Goal: Information Seeking & Learning: Learn about a topic

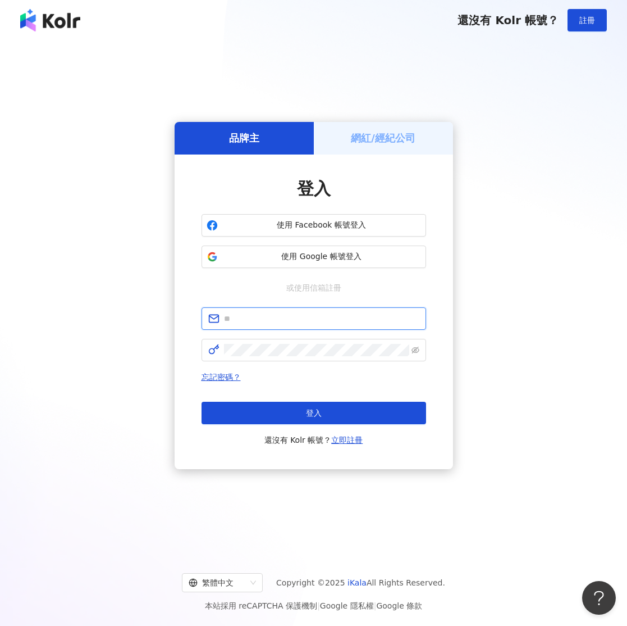
click at [293, 319] on input "text" at bounding box center [321, 318] width 195 height 12
click at [275, 255] on span "使用 Google 帳號登入" at bounding box center [321, 256] width 199 height 11
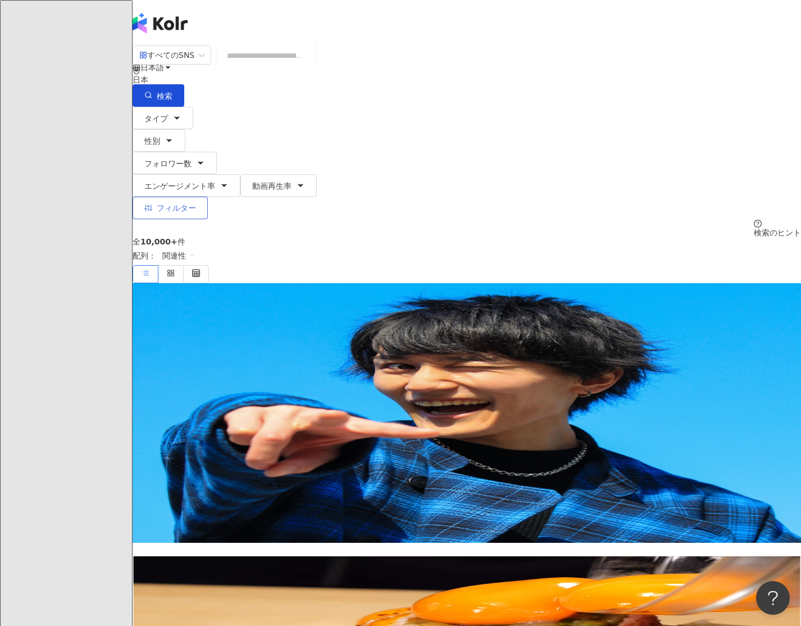
click at [208, 197] on button "フィルター" at bounding box center [170, 208] width 75 height 22
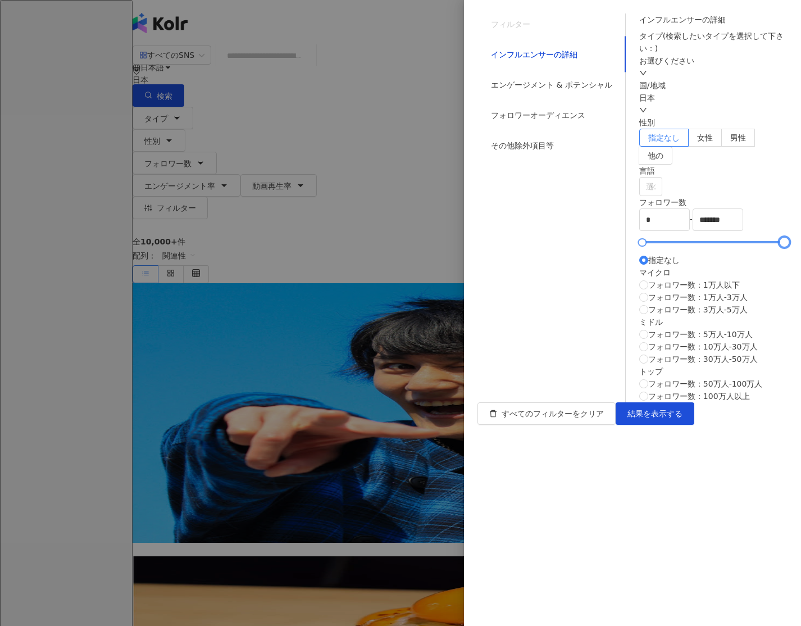
click at [627, 245] on div at bounding box center [713, 242] width 142 height 7
type input "******"
drag, startPoint x: 777, startPoint y: 152, endPoint x: 743, endPoint y: 165, distance: 36.6
click at [627, 114] on icon "down" at bounding box center [643, 110] width 8 height 8
click at [627, 232] on div "台湾" at bounding box center [748, 228] width 16 height 12
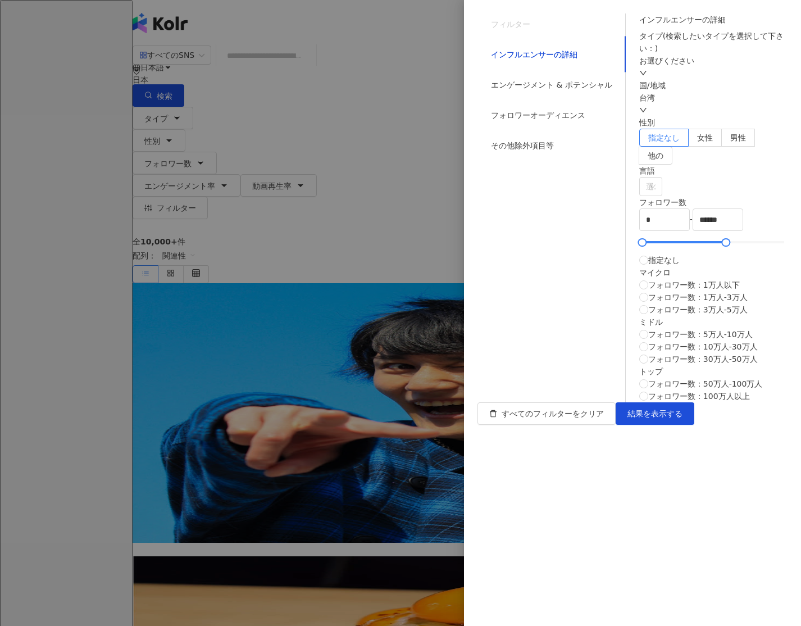
click at [627, 79] on div "お選びください" at bounding box center [713, 66] width 148 height 25
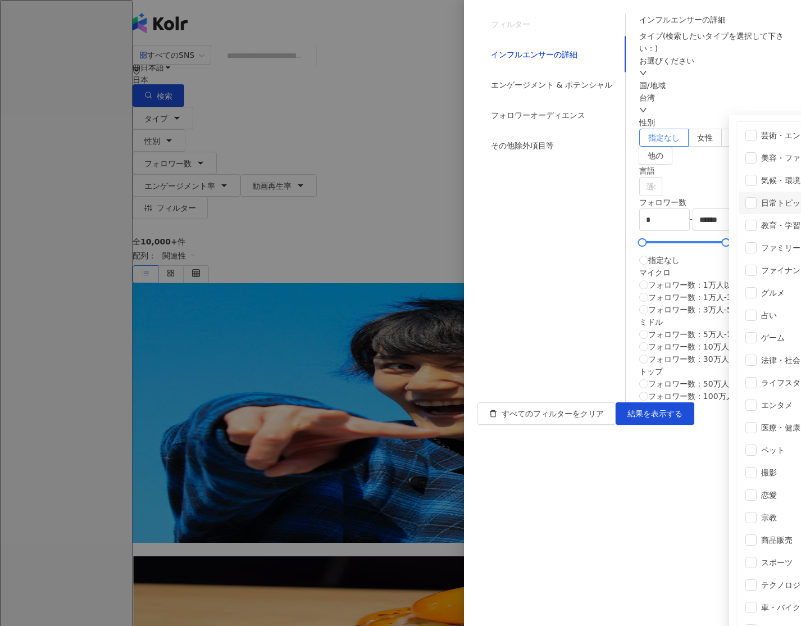
scroll to position [86, 0]
click at [627, 281] on li "グルメ" at bounding box center [792, 292] width 109 height 22
click at [627, 287] on span at bounding box center [750, 292] width 11 height 11
click at [627, 418] on span "結果を表示する" at bounding box center [654, 413] width 55 height 9
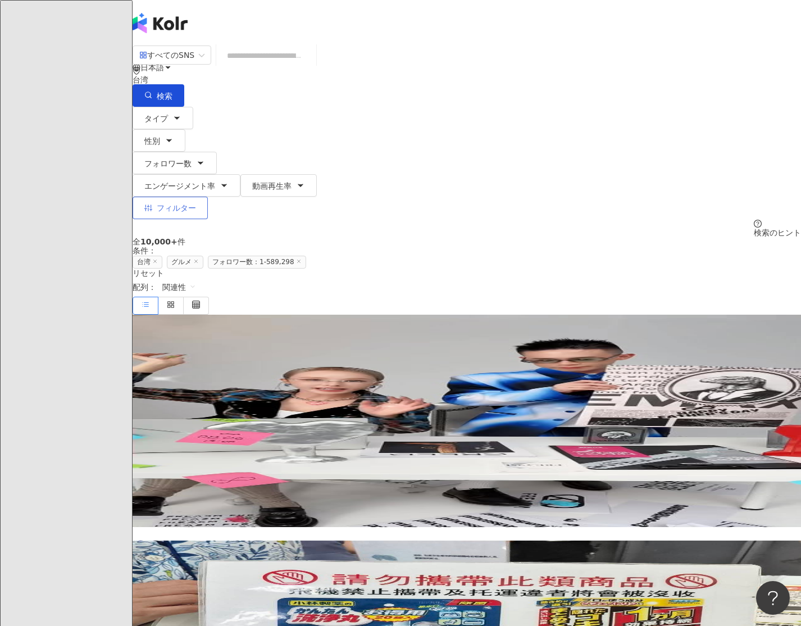
click at [152, 204] on icon "button" at bounding box center [148, 208] width 8 height 8
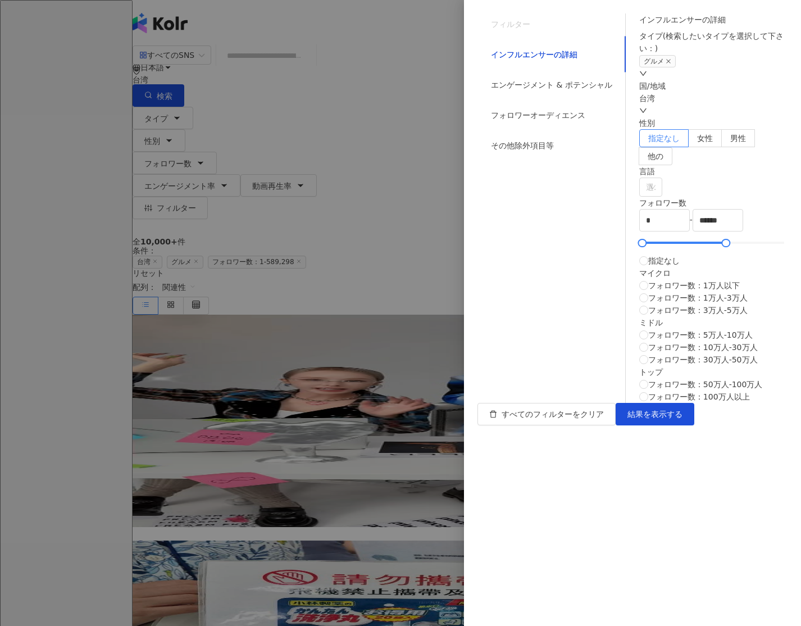
click at [627, 117] on div "台湾" at bounding box center [713, 104] width 148 height 25
drag, startPoint x: 617, startPoint y: 253, endPoint x: 623, endPoint y: 252, distance: 5.7
click at [627, 247] on div "日本" at bounding box center [748, 241] width 16 height 12
click at [627, 425] on button "結果を表示する" at bounding box center [654, 414] width 79 height 22
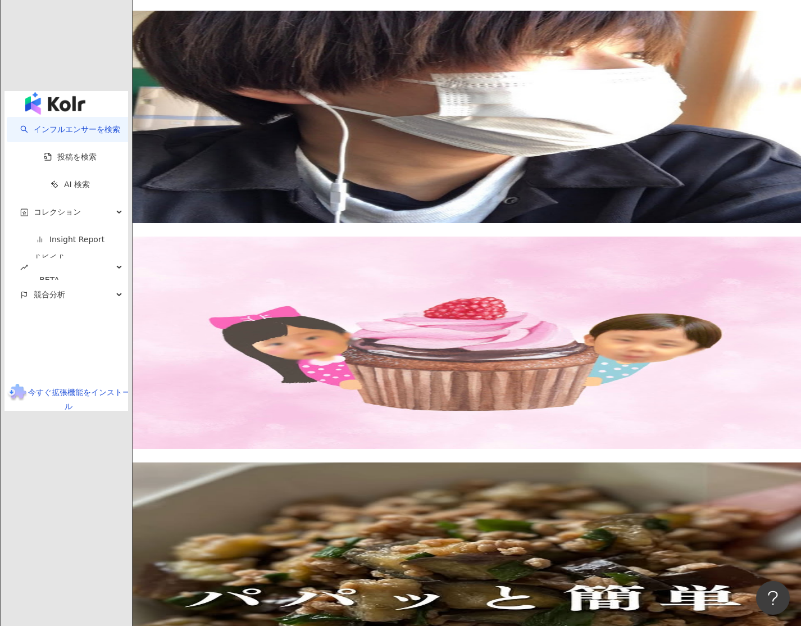
scroll to position [484, 0]
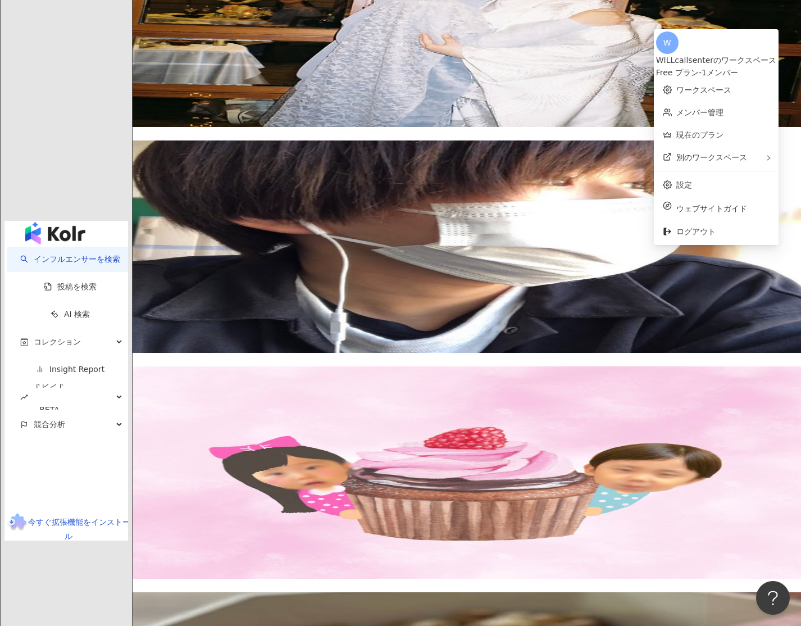
scroll to position [352, 0]
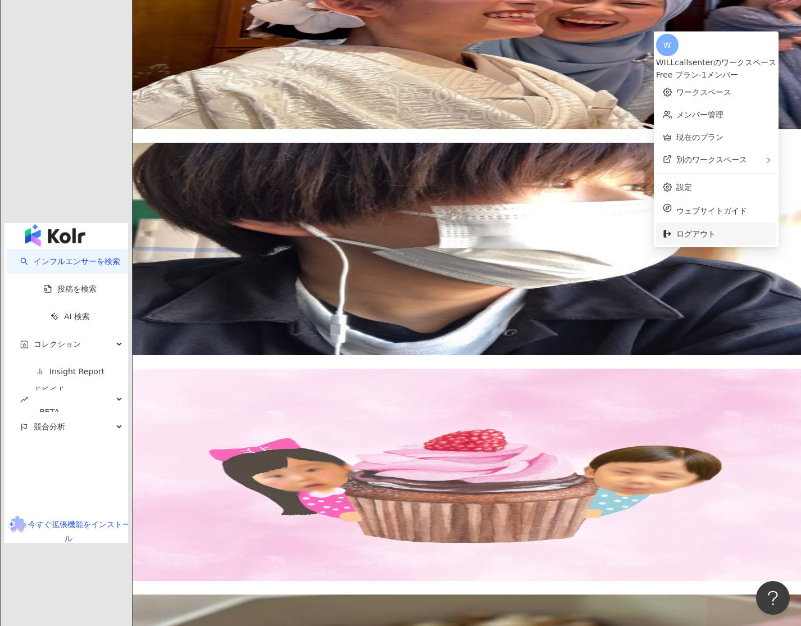
click at [627, 232] on li "ログアウト" at bounding box center [716, 233] width 120 height 22
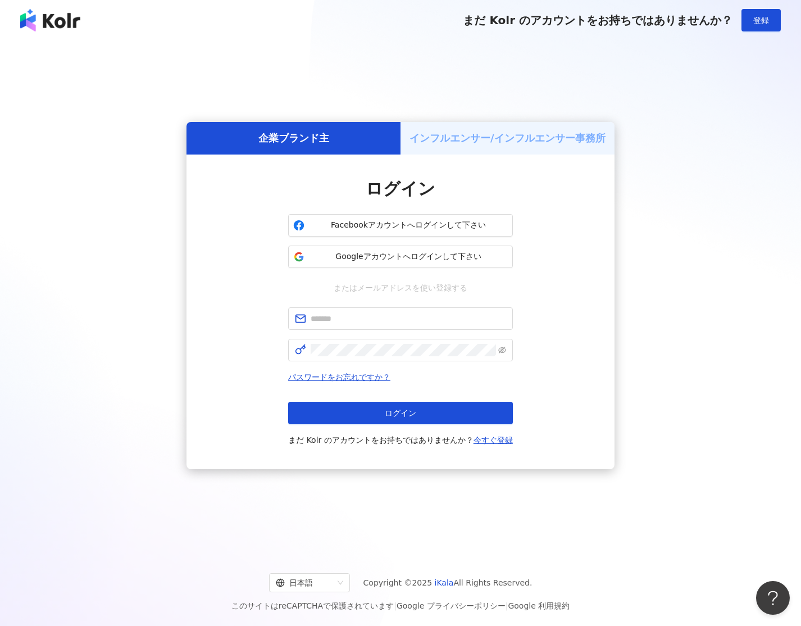
scroll to position [1, 0]
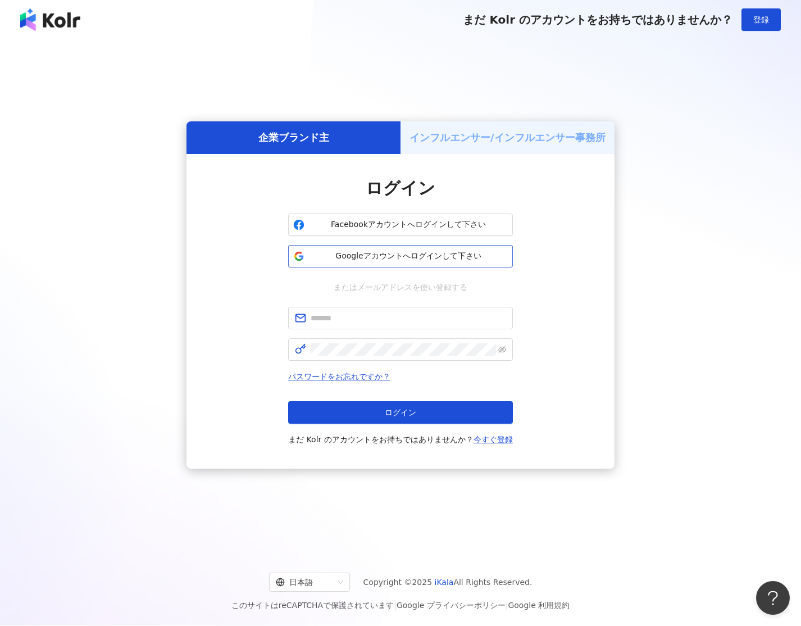
click at [473, 257] on span "Googleアカウントへログインして下さい" at bounding box center [408, 255] width 199 height 11
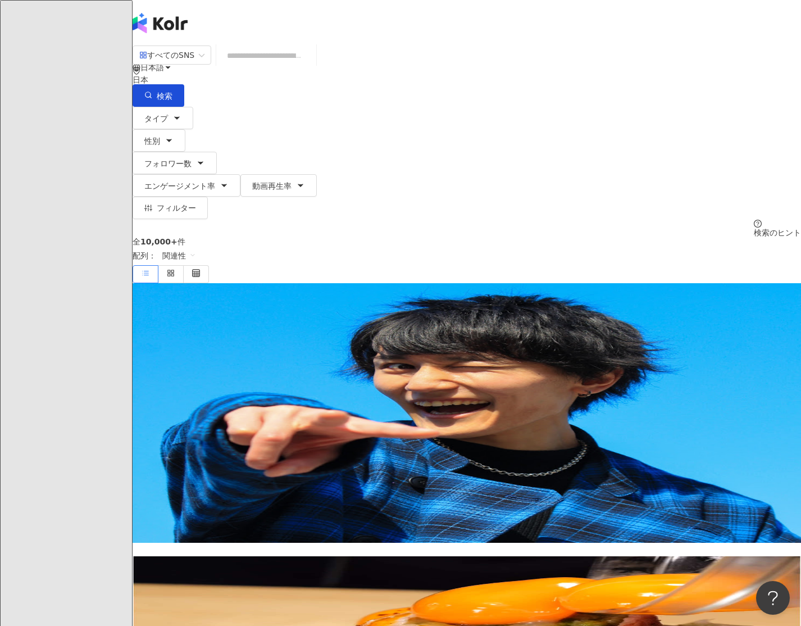
click at [155, 102] on span "Ｍ" at bounding box center [144, 113] width 22 height 22
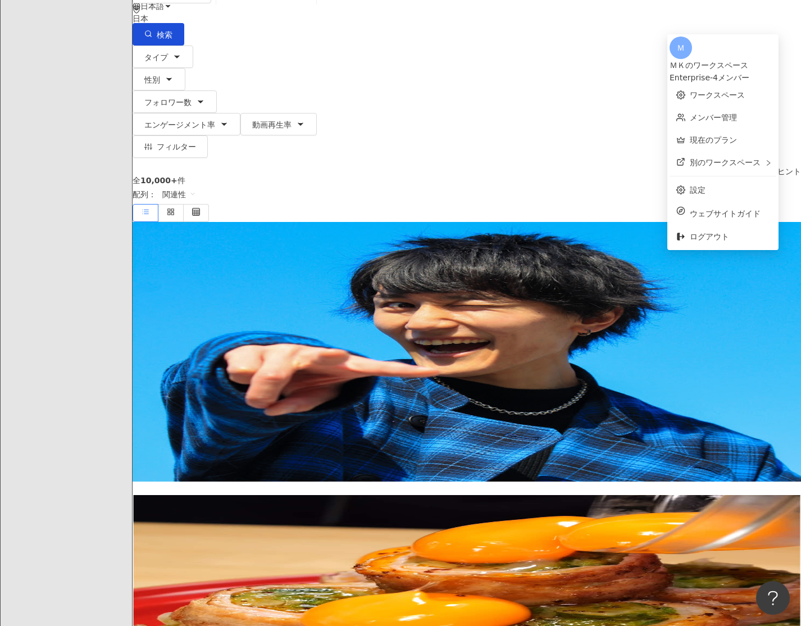
scroll to position [64, 0]
